Goal: Information Seeking & Learning: Understand process/instructions

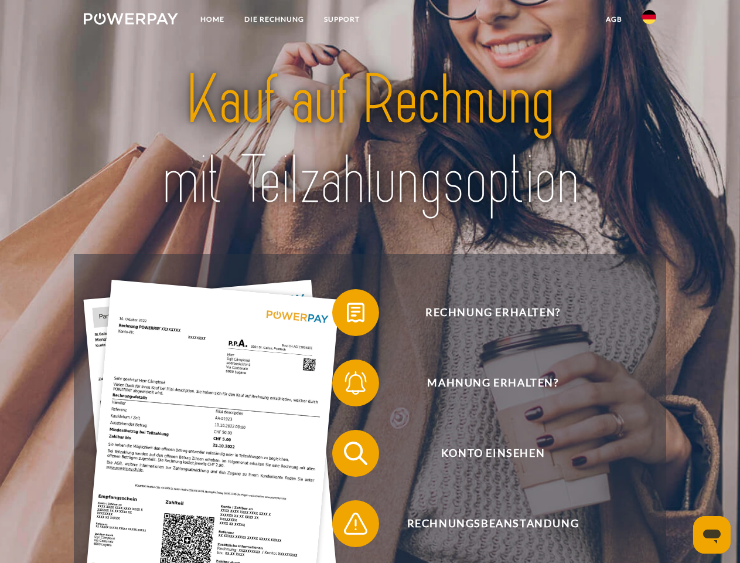
click at [131, 21] on img at bounding box center [131, 19] width 94 height 12
click at [649, 21] on img at bounding box center [649, 17] width 14 height 14
click at [614, 19] on link "agb" at bounding box center [614, 19] width 36 height 21
click at [347, 315] on span at bounding box center [338, 312] width 59 height 59
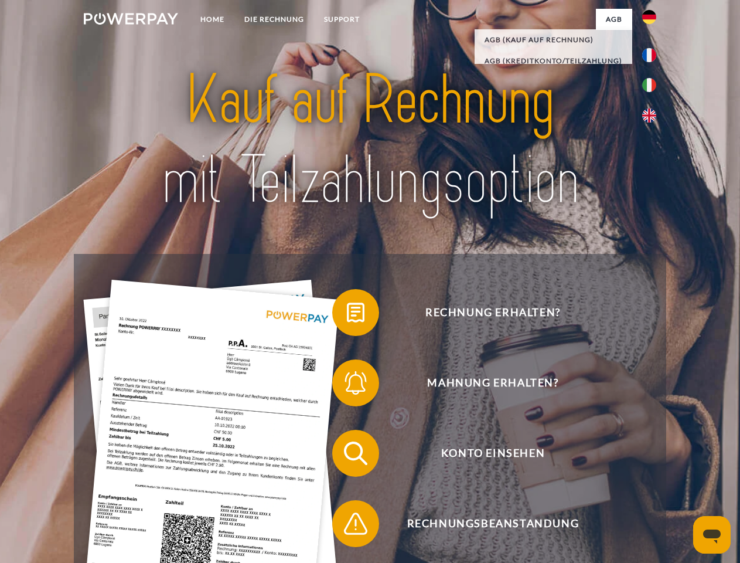
click at [347, 385] on div "Rechnung erhalten? Mahnung erhalten? Konto einsehen" at bounding box center [370, 488] width 592 height 469
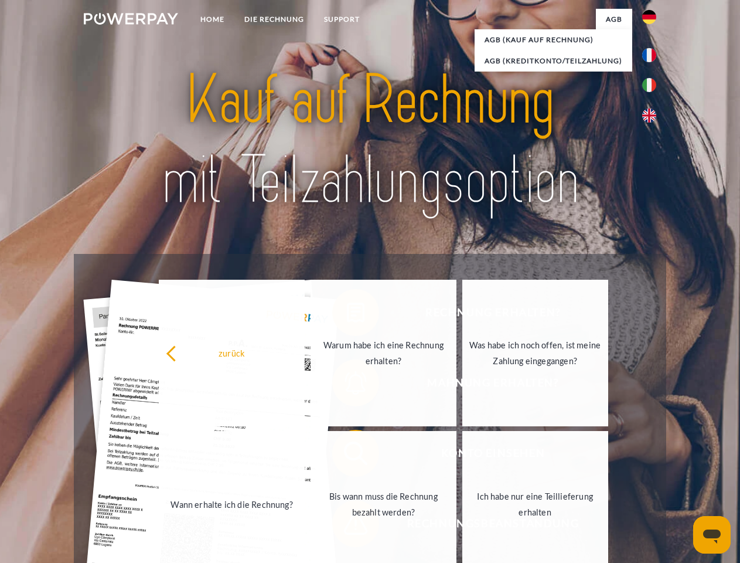
click at [347, 455] on link "Bis wann muss die Rechnung bezahlt werden?" at bounding box center [384, 504] width 146 height 147
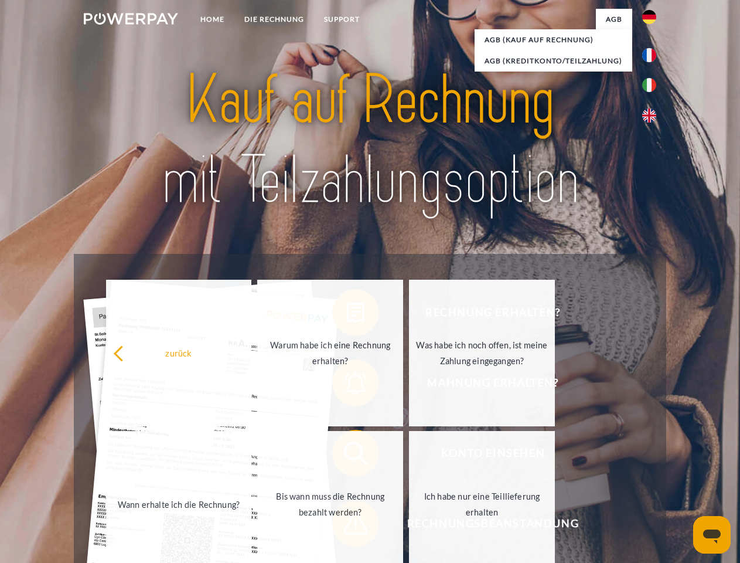
click at [347, 526] on span at bounding box center [338, 523] width 59 height 59
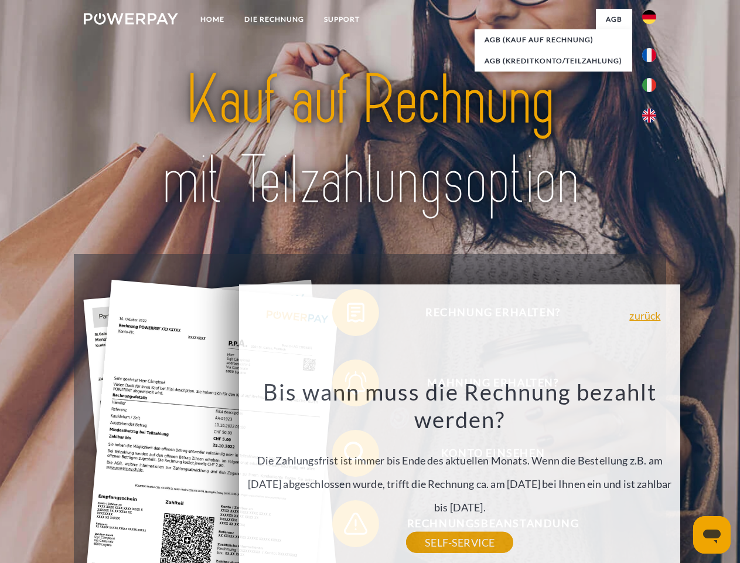
click at [712, 534] on icon "Messaging-Fenster öffnen" at bounding box center [712, 536] width 18 height 14
